Goal: Use online tool/utility: Use online tool/utility

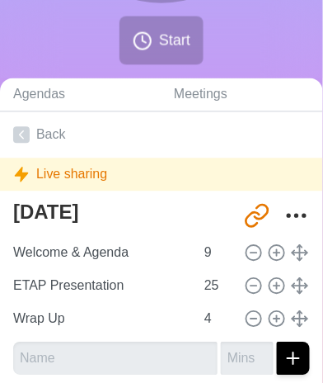
scroll to position [274, 0]
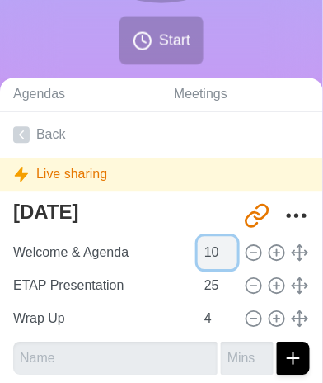
click at [223, 247] on input "10" at bounding box center [218, 253] width 40 height 33
type input "11"
click at [223, 247] on input "11" at bounding box center [218, 253] width 40 height 33
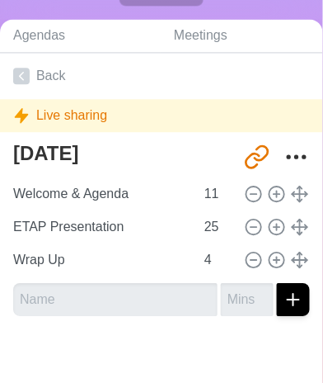
scroll to position [334, 0]
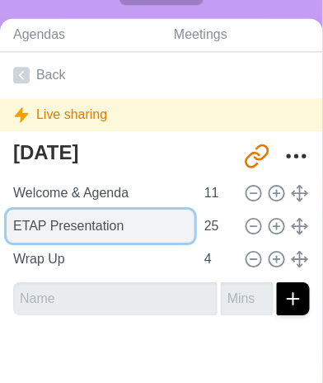
click at [66, 229] on input "ETAP Presentation" at bounding box center [101, 225] width 188 height 33
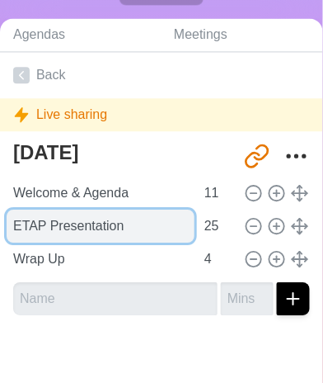
click at [66, 229] on input "ETAP Presentation" at bounding box center [101, 225] width 188 height 33
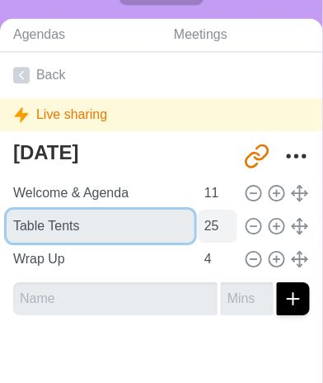
type input "Table Tents"
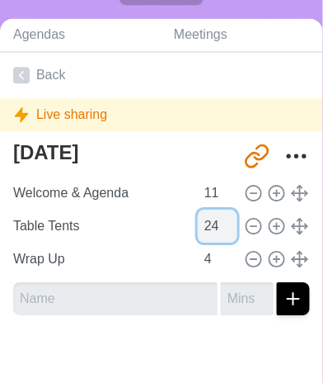
click at [218, 228] on input "24" at bounding box center [218, 225] width 40 height 33
click at [218, 228] on input "23" at bounding box center [218, 225] width 40 height 33
click at [218, 228] on input "22" at bounding box center [218, 225] width 40 height 33
click at [218, 228] on input "21" at bounding box center [218, 225] width 40 height 33
click at [218, 228] on input "20" at bounding box center [218, 225] width 40 height 33
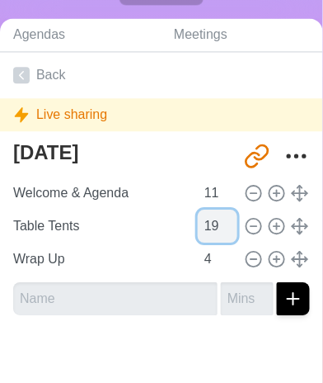
click at [218, 228] on input "19" at bounding box center [218, 225] width 40 height 33
click at [218, 228] on input "18" at bounding box center [218, 225] width 40 height 33
click at [218, 228] on input "17" at bounding box center [218, 225] width 40 height 33
click at [218, 228] on input "16" at bounding box center [218, 225] width 40 height 33
click at [218, 228] on input "15" at bounding box center [218, 225] width 40 height 33
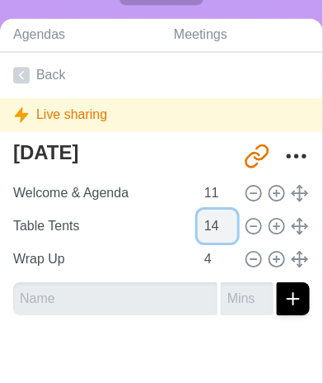
click at [218, 228] on input "14" at bounding box center [218, 225] width 40 height 33
click at [218, 228] on input "13" at bounding box center [218, 225] width 40 height 33
click at [218, 228] on input "12" at bounding box center [218, 225] width 40 height 33
click at [218, 228] on input "11" at bounding box center [218, 225] width 40 height 33
click at [218, 228] on input "10" at bounding box center [218, 225] width 40 height 33
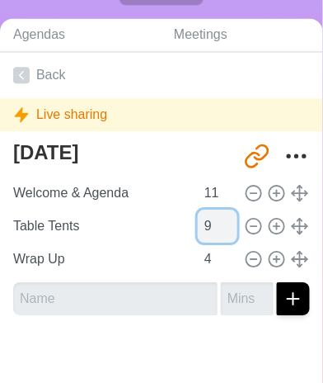
click at [218, 228] on input "9" at bounding box center [218, 225] width 40 height 33
click at [218, 228] on input "8" at bounding box center [218, 225] width 40 height 33
click at [218, 228] on input "7" at bounding box center [218, 225] width 40 height 33
click at [218, 228] on input "6" at bounding box center [218, 225] width 40 height 33
type input "5"
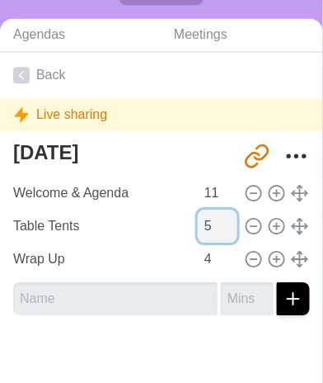
click at [218, 228] on input "5" at bounding box center [218, 225] width 40 height 33
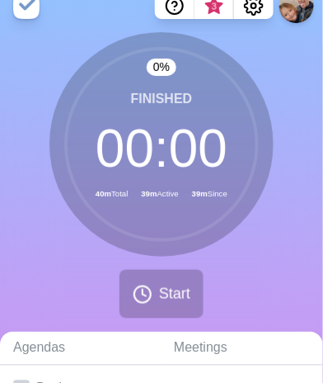
scroll to position [19, 0]
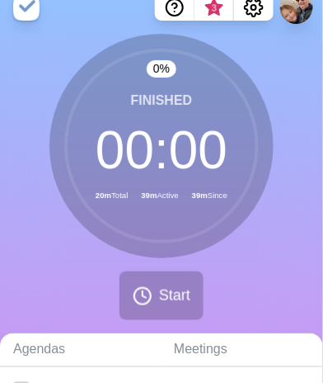
click at [286, 103] on div "0 % Finished 00 : 00 20m Total 39m Active 39m Since Start" at bounding box center [161, 183] width 323 height 299
click at [134, 292] on icon at bounding box center [143, 296] width 20 height 20
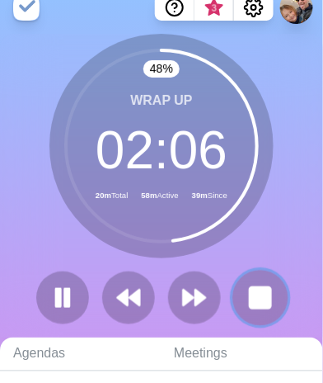
click at [247, 296] on icon at bounding box center [261, 298] width 28 height 28
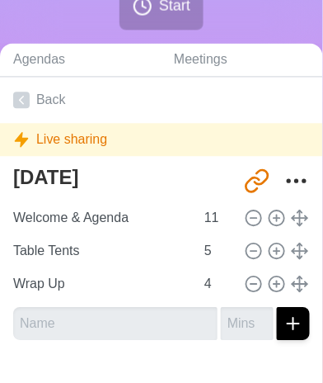
scroll to position [344, 0]
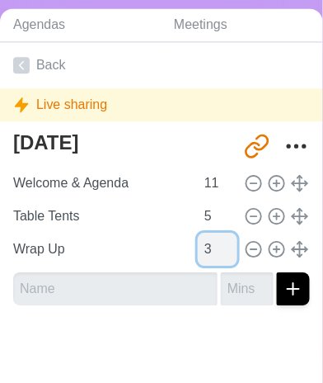
type input "3"
click at [221, 250] on input "3" at bounding box center [218, 249] width 40 height 33
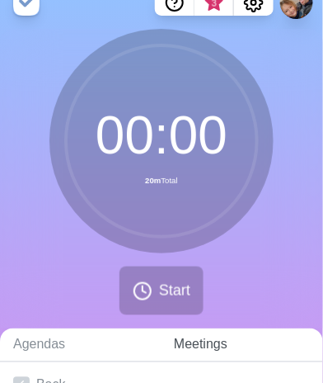
scroll to position [12, 0]
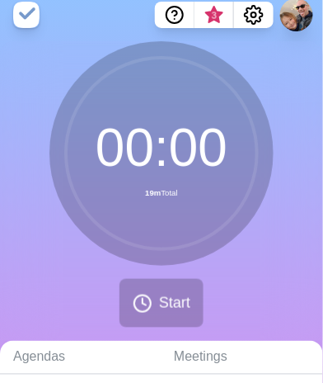
click at [272, 104] on div "00 : 00 19m Total" at bounding box center [161, 153] width 224 height 224
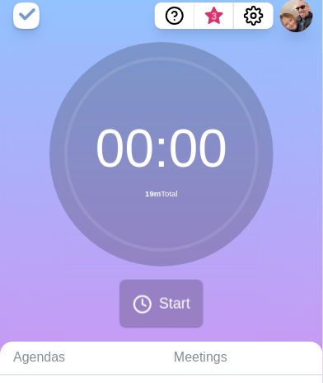
scroll to position [0, 0]
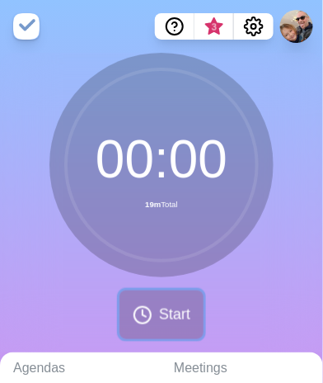
click at [157, 308] on button "Start" at bounding box center [162, 314] width 84 height 49
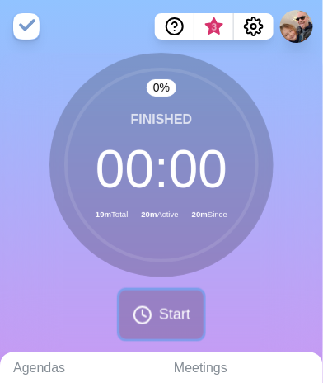
click at [176, 311] on span "Start" at bounding box center [174, 314] width 31 height 22
